Goal: Find specific page/section: Find specific page/section

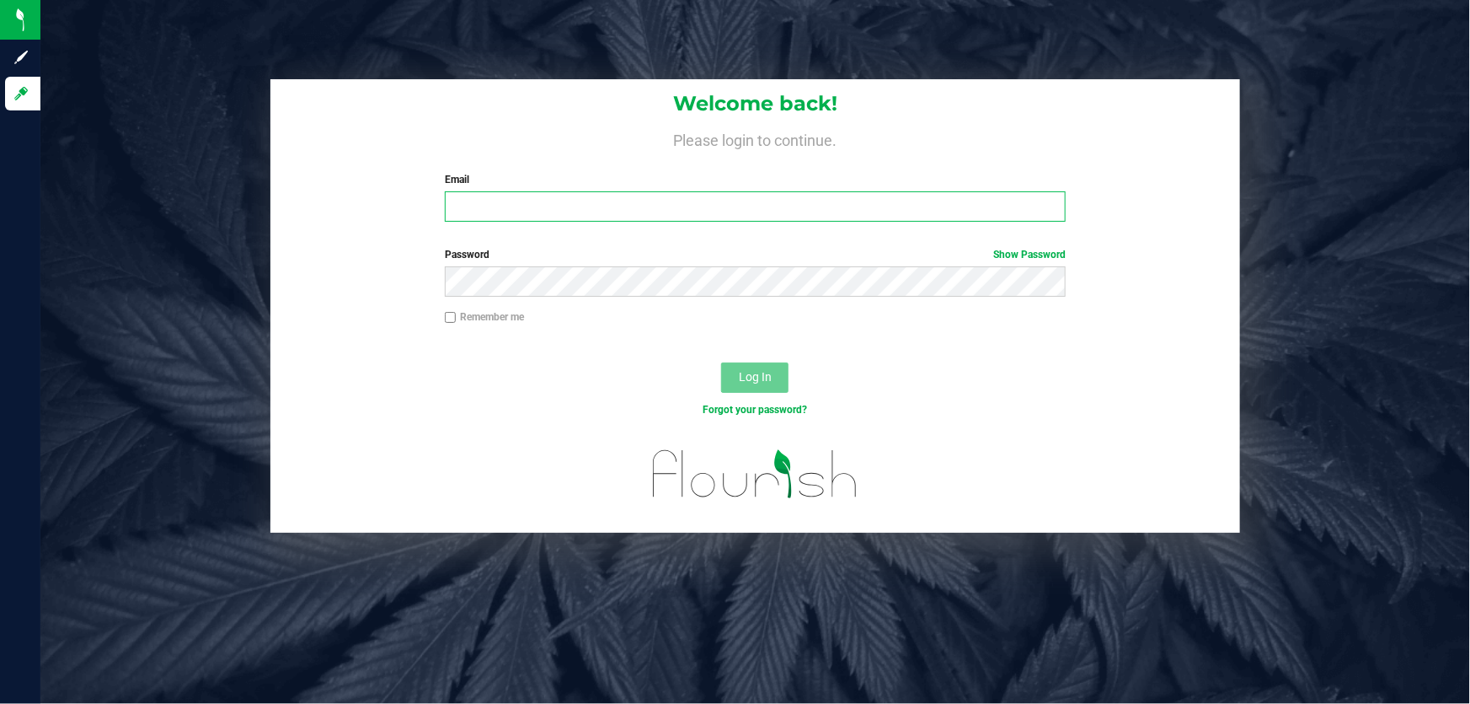
click at [533, 201] on input "Email" at bounding box center [756, 206] width 622 height 30
type input "[EMAIL_ADDRESS][DOMAIN_NAME]"
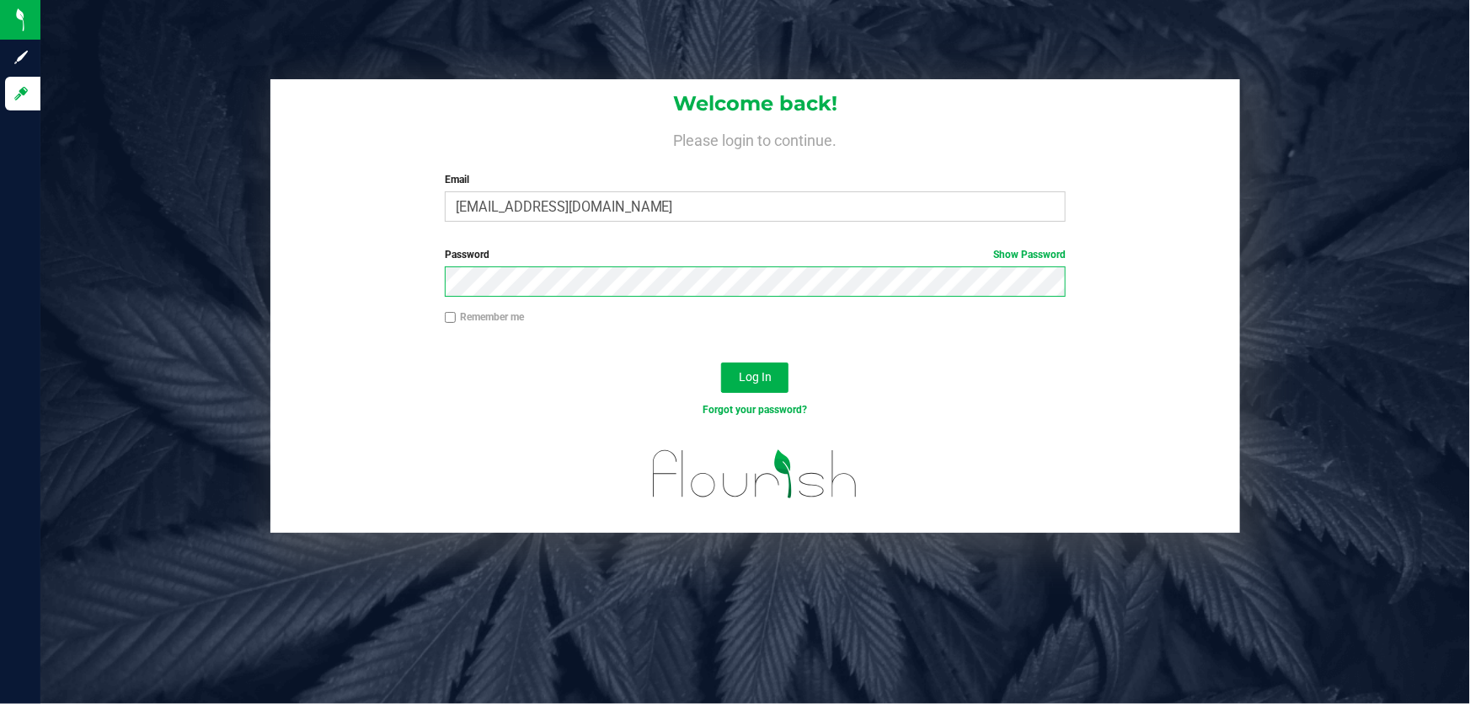
click at [721, 362] on button "Log In" at bounding box center [754, 377] width 67 height 30
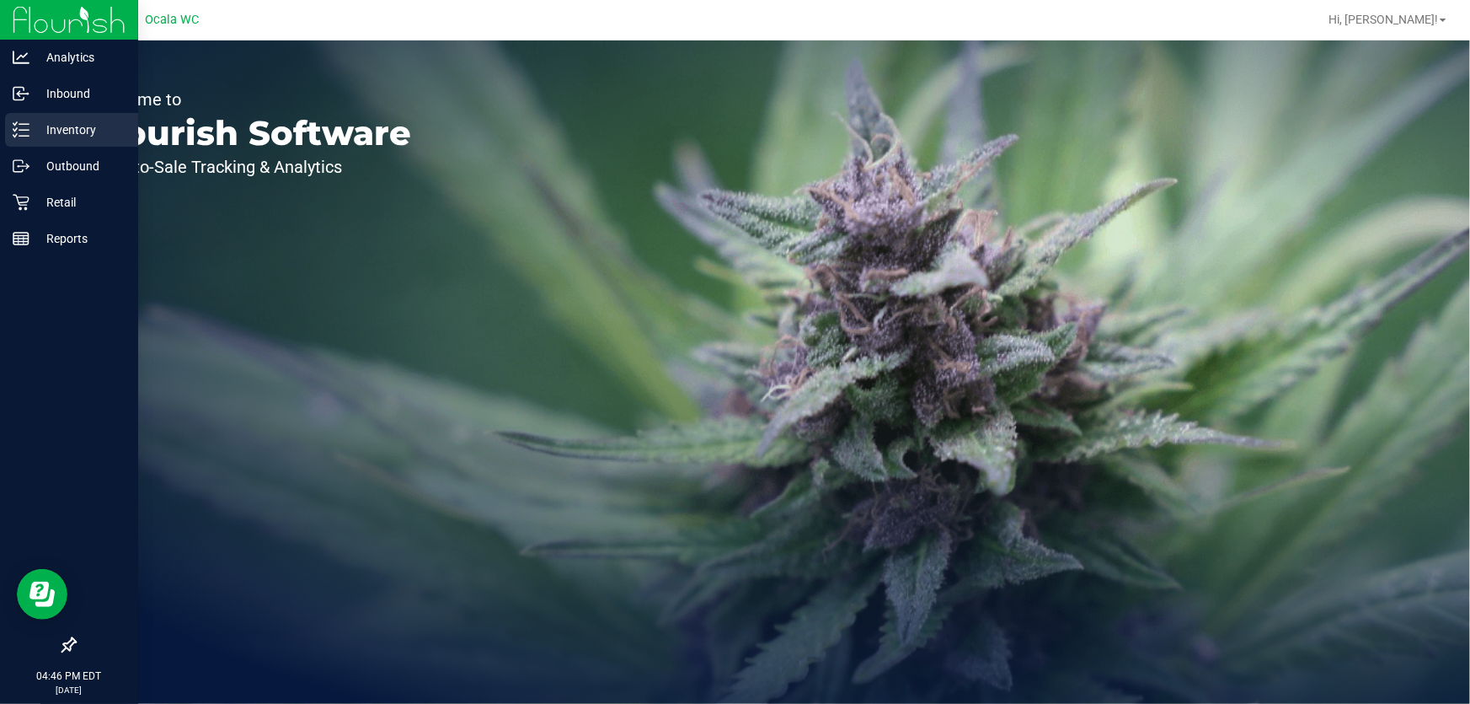
click at [56, 137] on p "Inventory" at bounding box center [79, 130] width 101 height 20
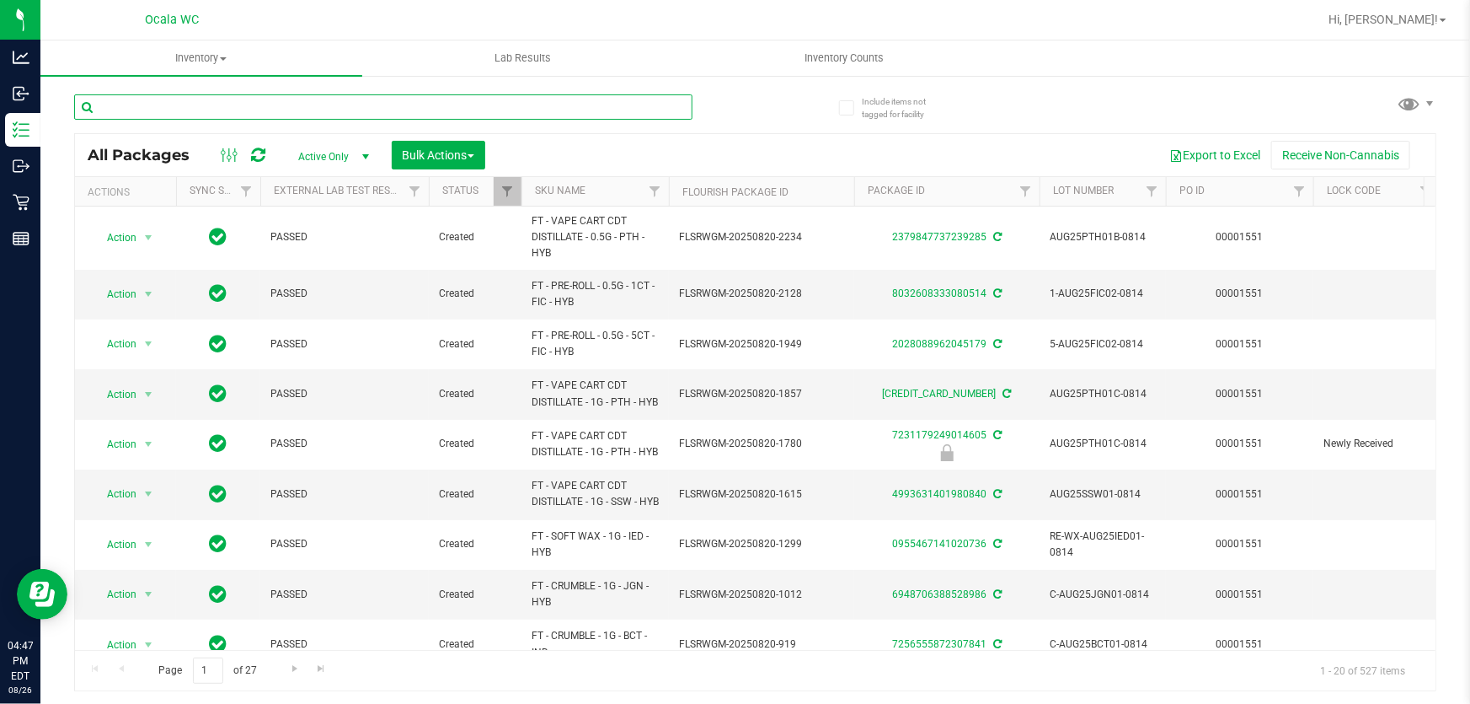
click at [314, 108] on input "text" at bounding box center [383, 106] width 618 height 25
type input "hash"
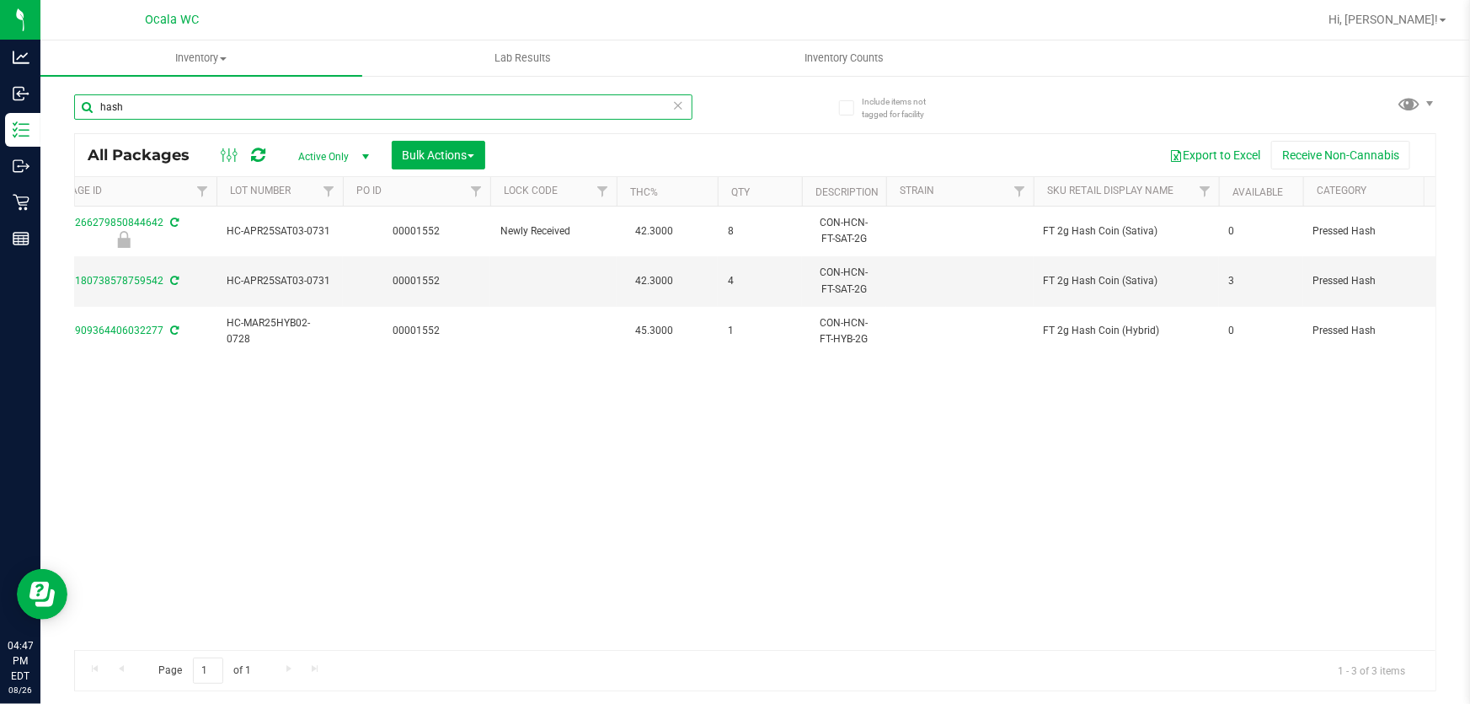
scroll to position [0, 927]
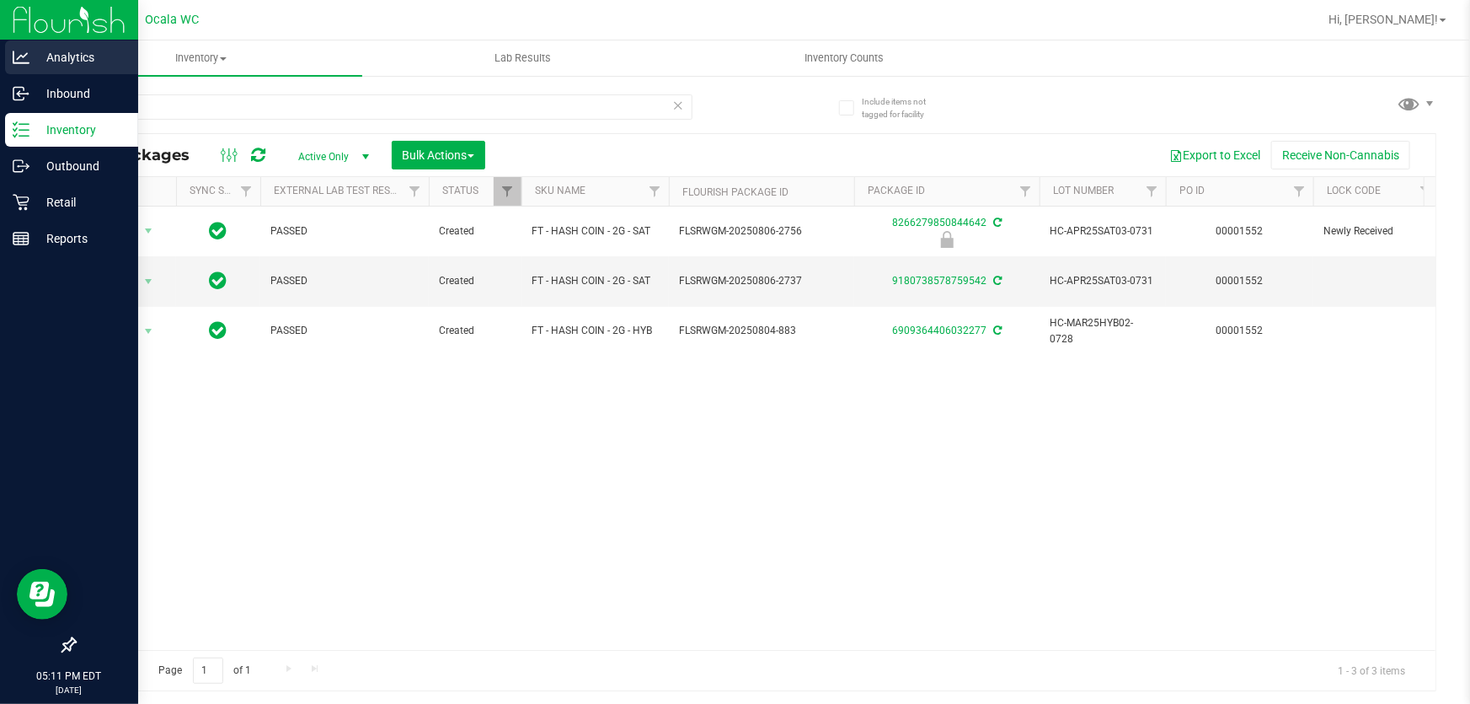
click at [77, 55] on p "Analytics" at bounding box center [79, 57] width 101 height 20
